Goal: Transaction & Acquisition: Purchase product/service

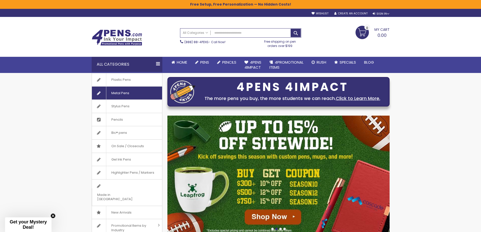
click at [119, 94] on span "Metal Pens" at bounding box center [120, 93] width 28 height 13
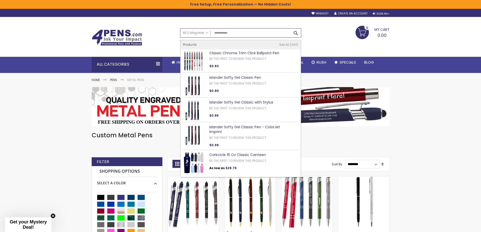
click at [296, 33] on button "Search" at bounding box center [296, 33] width 10 height 8
type input "**********"
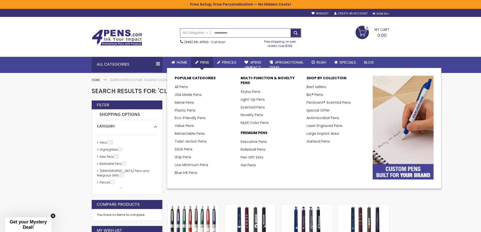
click at [205, 61] on span "Pens" at bounding box center [204, 62] width 9 height 5
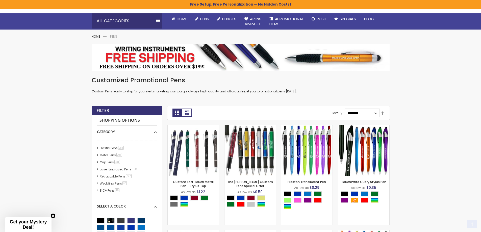
scroll to position [51, 0]
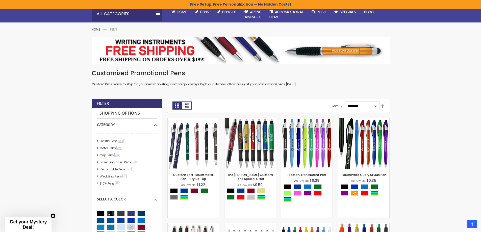
click at [109, 148] on link "Metal Pens 203 item" at bounding box center [112, 148] width 26 height 4
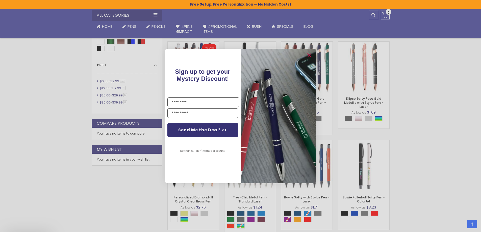
scroll to position [303, 0]
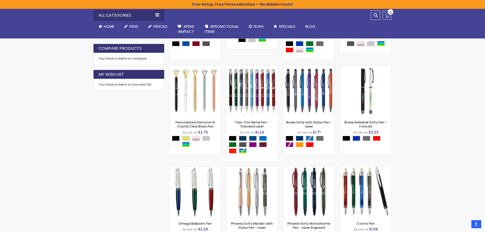
click at [241, 219] on div "Close dialog Sign up to get your Mystery Discount ! Name Email Send Me the Deal…" at bounding box center [242, 116] width 485 height 232
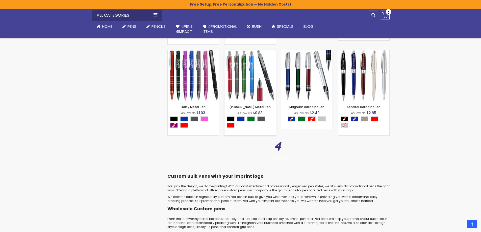
scroll to position [606, 0]
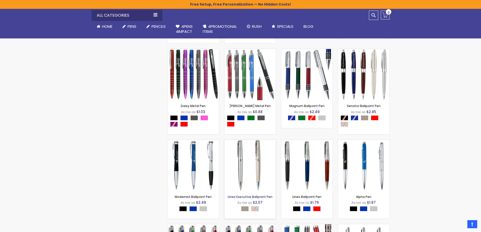
click at [246, 195] on link "Lines Executive Ballpoint Pen" at bounding box center [250, 197] width 45 height 4
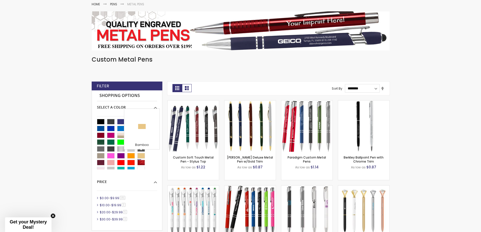
scroll to position [85, 0]
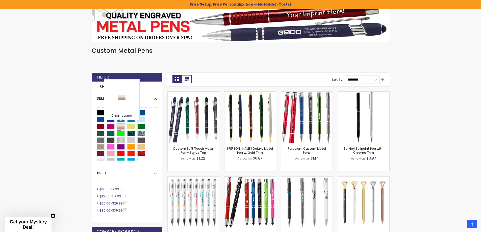
click at [122, 126] on div "Champagne" at bounding box center [121, 127] width 8 height 6
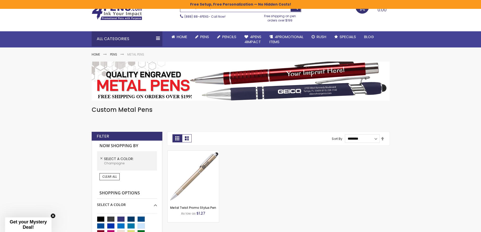
scroll to position [76, 0]
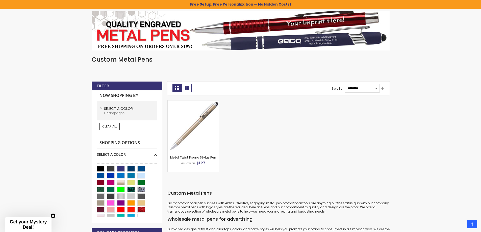
click at [132, 109] on span "Select A Color" at bounding box center [119, 108] width 30 height 5
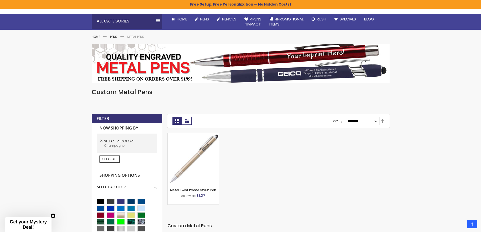
scroll to position [0, 0]
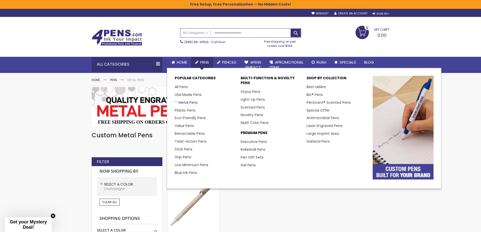
click at [185, 102] on link "Metal Pens" at bounding box center [186, 102] width 23 height 5
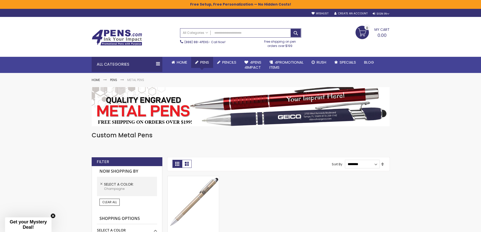
scroll to position [85, 0]
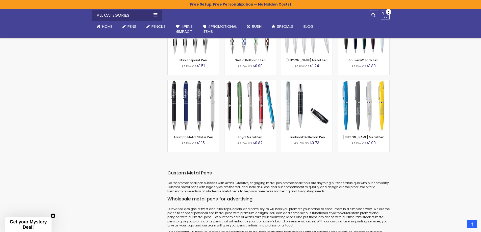
scroll to position [994, 0]
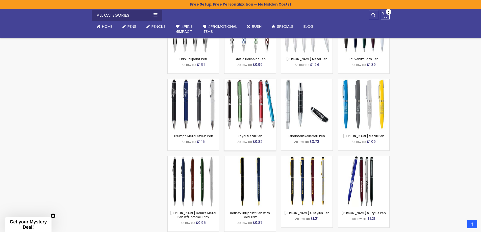
click at [254, 127] on img at bounding box center [250, 104] width 51 height 51
